Goal: Information Seeking & Learning: Check status

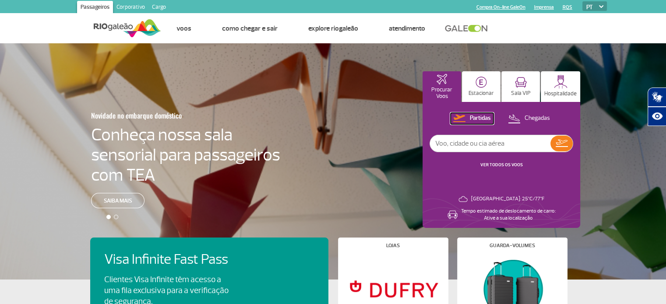
click at [482, 118] on p "Partidas" at bounding box center [480, 118] width 21 height 8
click at [511, 164] on link "VER TODOS OS VOOS" at bounding box center [501, 165] width 42 height 6
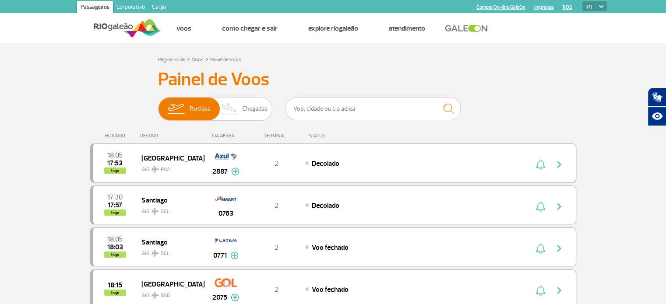
click at [557, 168] on img "button" at bounding box center [559, 164] width 11 height 11
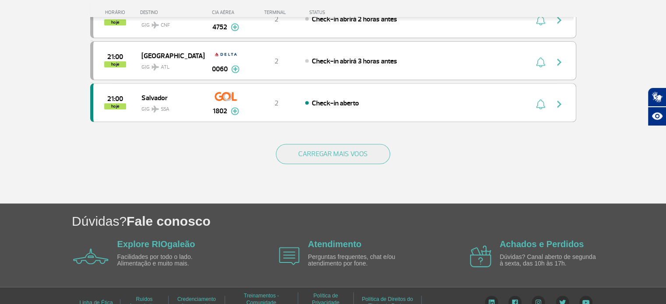
scroll to position [874, 0]
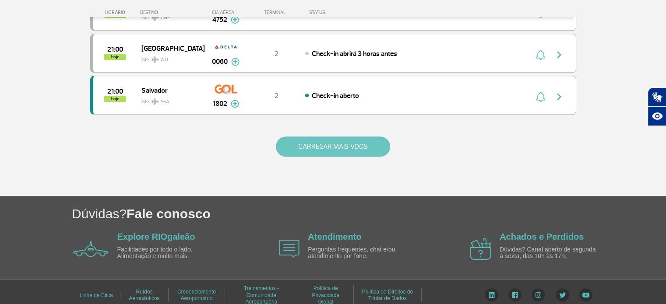
click at [338, 140] on button "CARREGAR MAIS VOOS" at bounding box center [333, 147] width 114 height 20
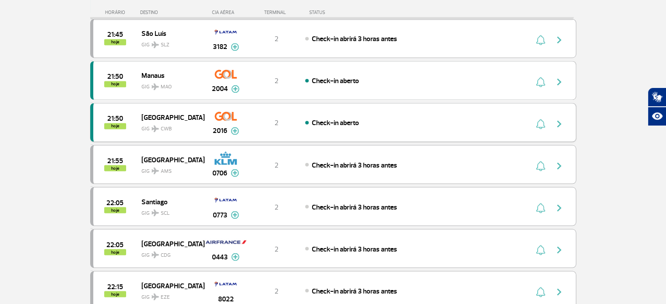
scroll to position [1574, 0]
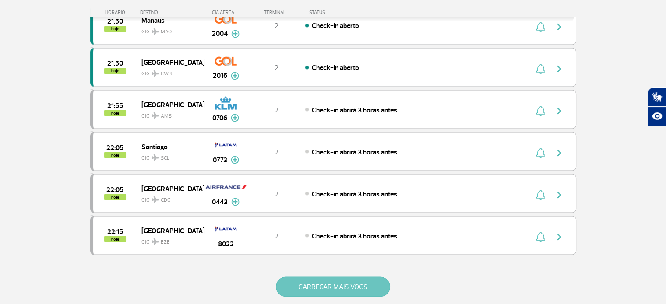
click at [354, 277] on button "CARREGAR MAIS VOOS" at bounding box center [333, 287] width 114 height 20
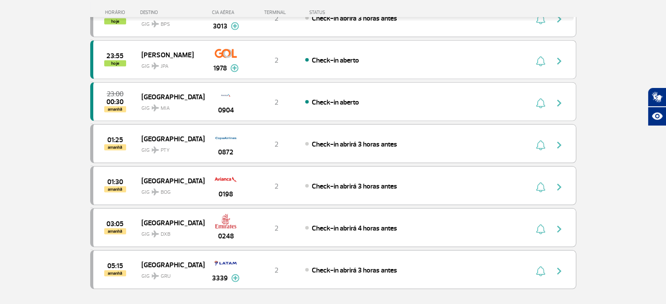
scroll to position [2405, 0]
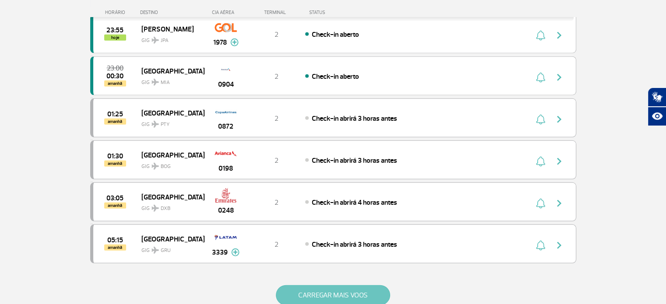
click at [362, 285] on button "CARREGAR MAIS VOOS" at bounding box center [333, 295] width 114 height 20
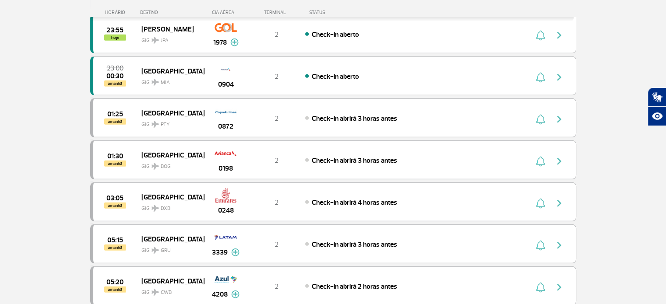
scroll to position [2449, 0]
